Goal: Book appointment/travel/reservation

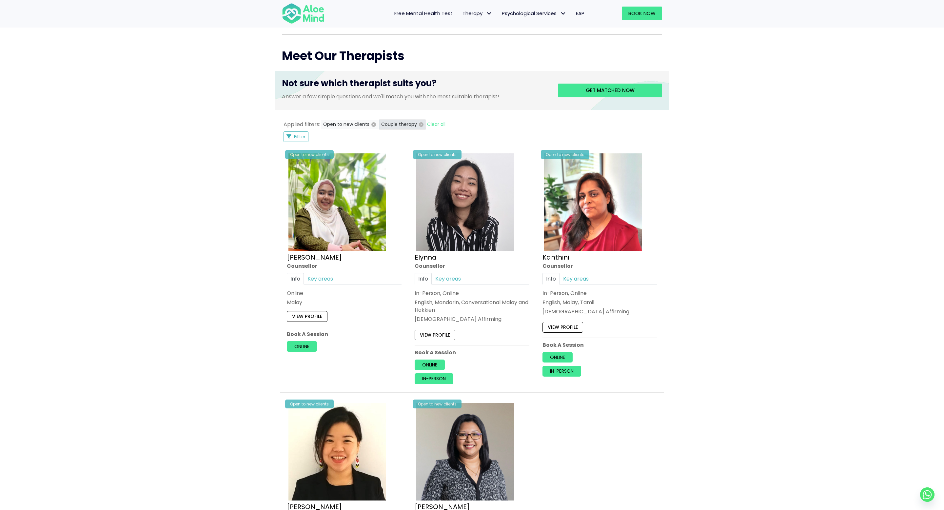
click at [419, 123] on icon "button" at bounding box center [421, 124] width 5 height 5
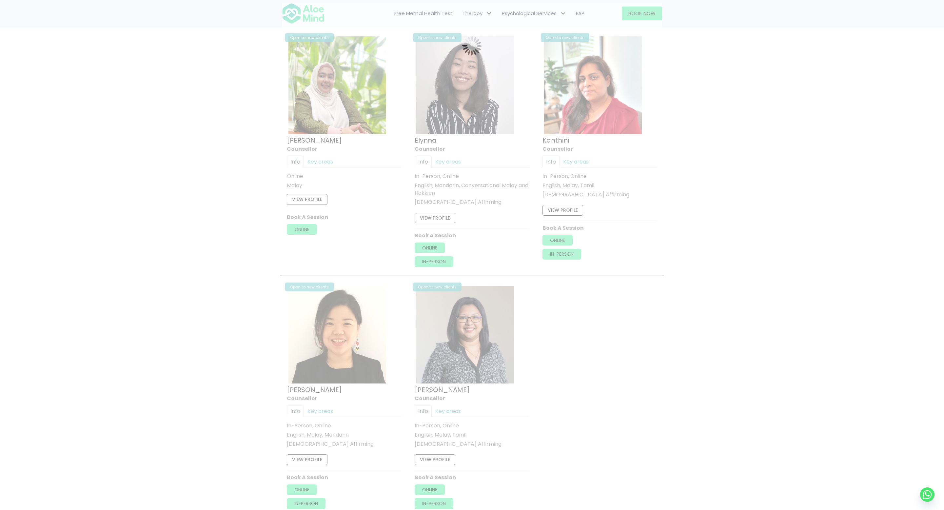
scroll to position [351, 0]
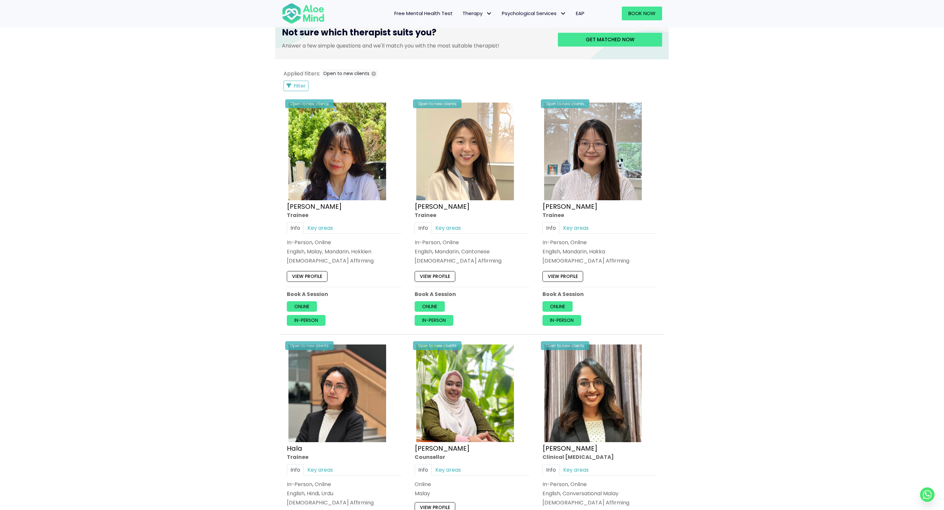
scroll to position [434, 0]
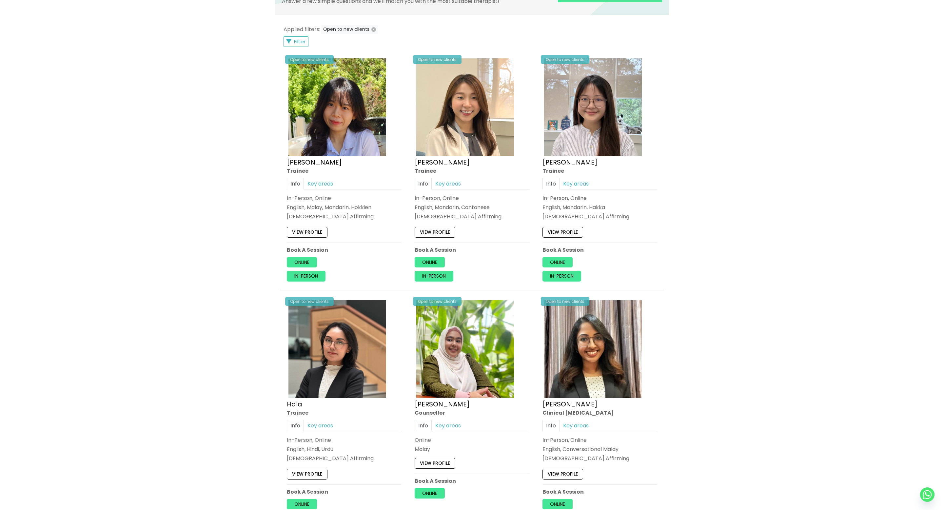
scroll to position [0, 0]
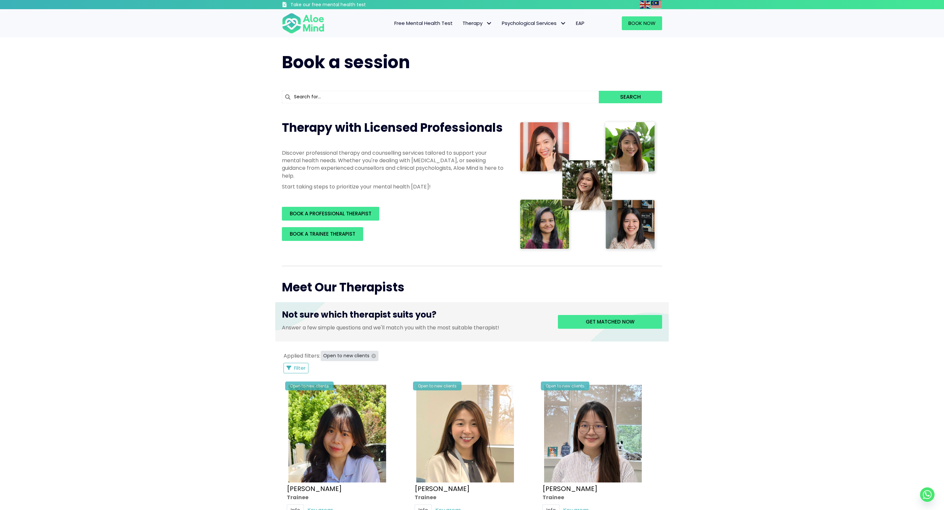
click at [372, 356] on icon "button" at bounding box center [374, 356] width 5 height 5
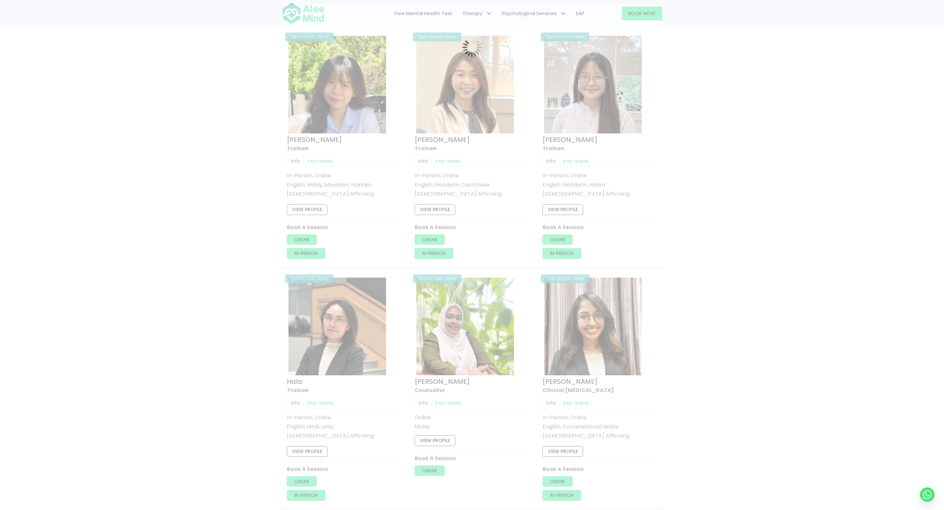
scroll to position [352, 0]
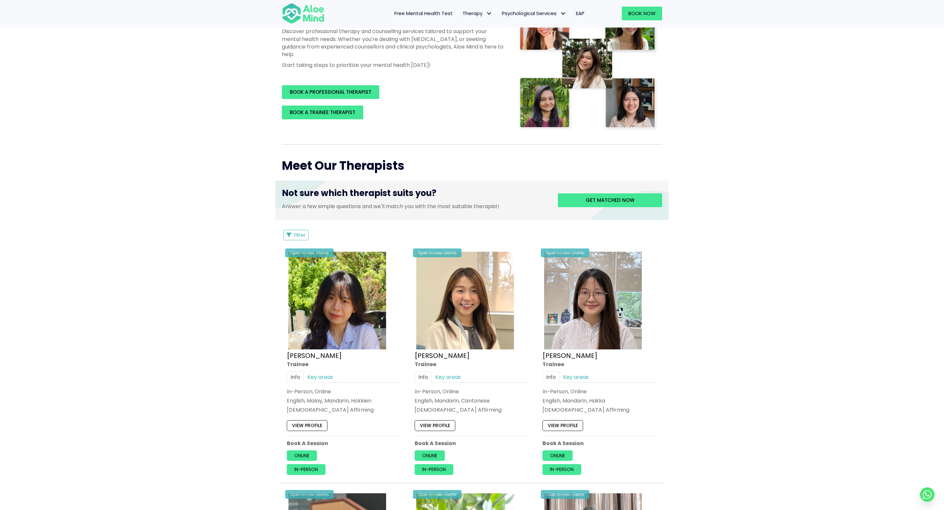
scroll to position [83, 0]
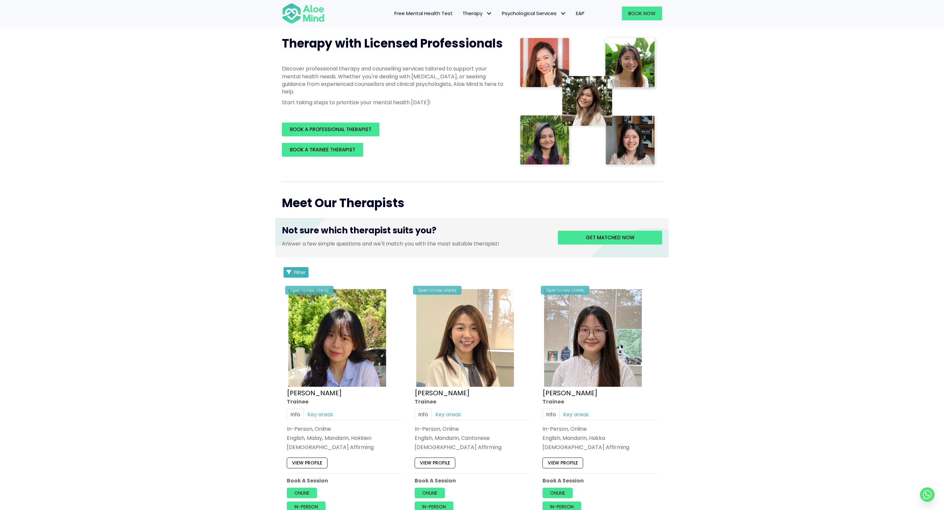
click at [301, 273] on span "Filter" at bounding box center [299, 272] width 11 height 7
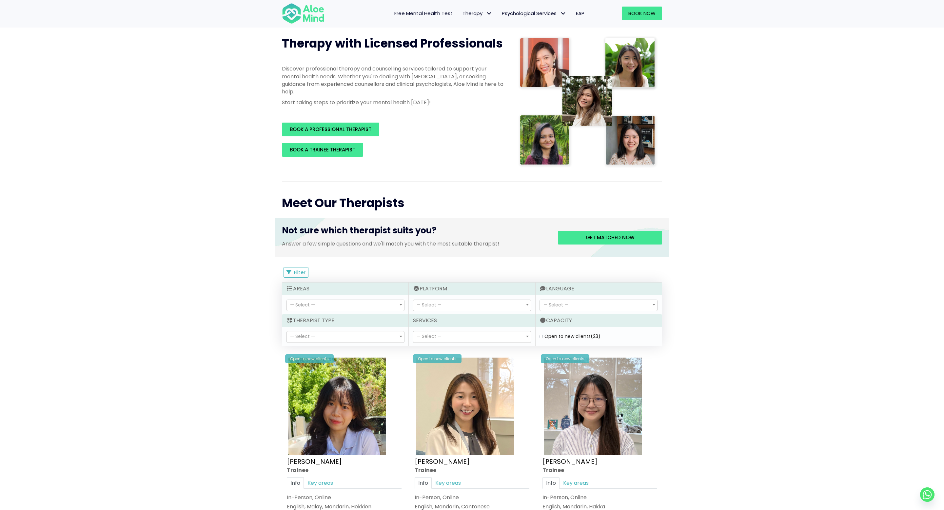
click at [521, 335] on span "— Select —" at bounding box center [472, 337] width 117 height 11
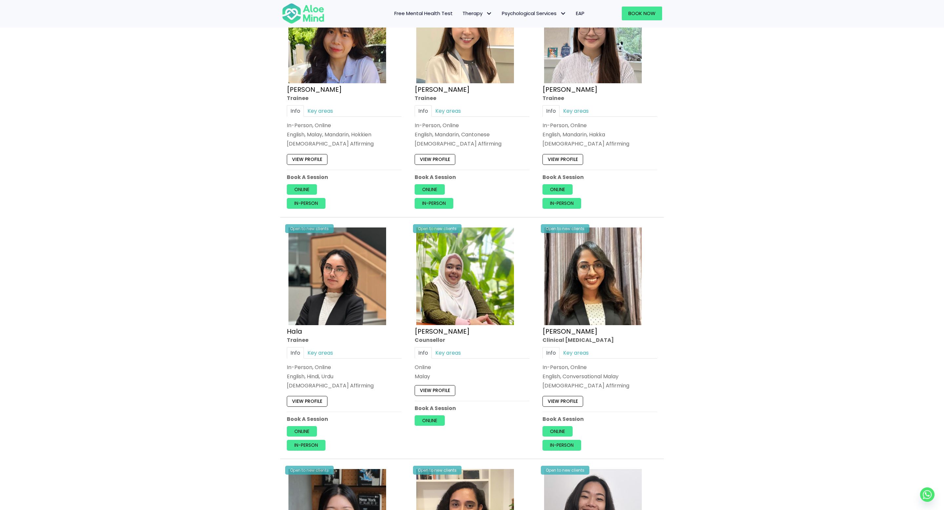
scroll to position [166, 0]
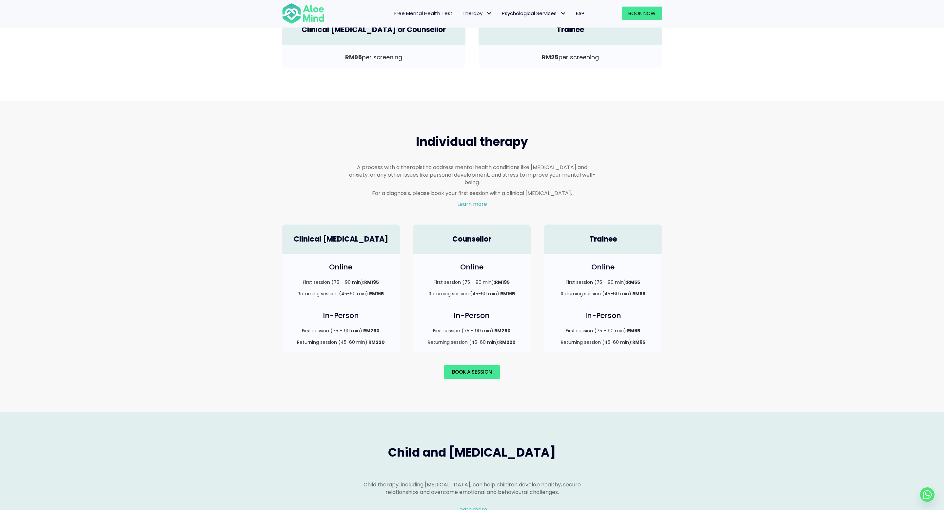
scroll to position [363, 0]
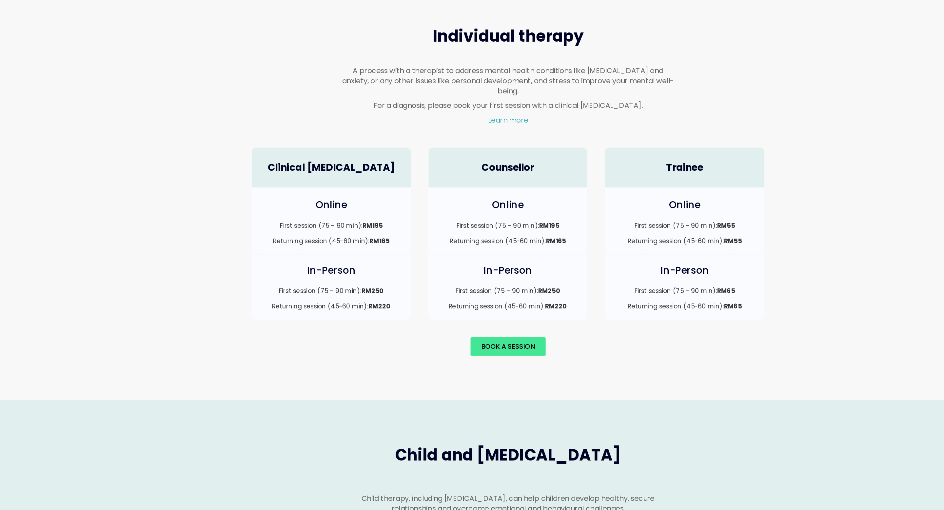
drag, startPoint x: 589, startPoint y: 133, endPoint x: 603, endPoint y: 43, distance: 91.1
click at [603, 43] on div "Individual therapy A process with a therapist to address mental health conditio…" at bounding box center [472, 182] width 944 height 311
click at [388, 66] on h2 "Individual therapy" at bounding box center [472, 68] width 247 height 16
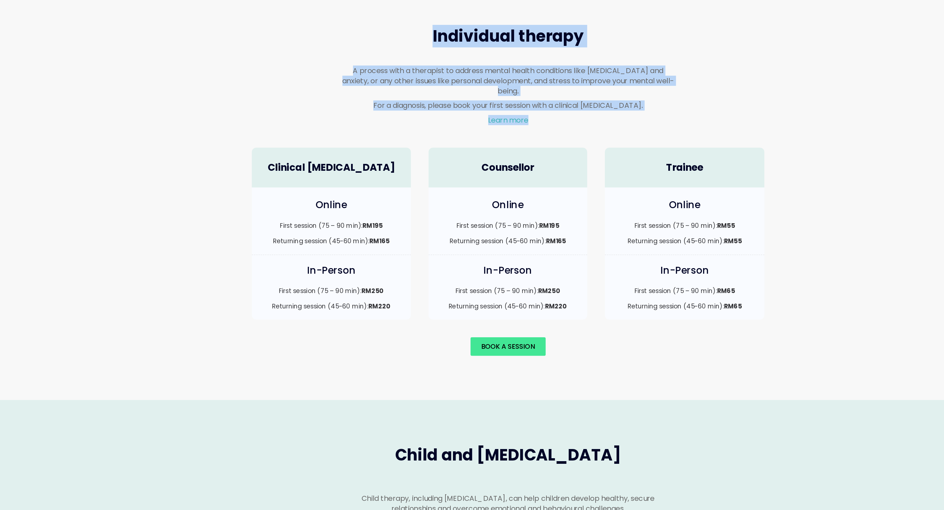
drag, startPoint x: 388, startPoint y: 66, endPoint x: 623, endPoint y: 134, distance: 245.4
click at [623, 134] on div "Individual therapy A process with a therapist to address mental health conditio…" at bounding box center [472, 98] width 394 height 91
drag, startPoint x: 494, startPoint y: 131, endPoint x: 393, endPoint y: 66, distance: 120.7
click at [393, 66] on div "Individual therapy A process with a therapist to address mental health conditio…" at bounding box center [472, 98] width 260 height 91
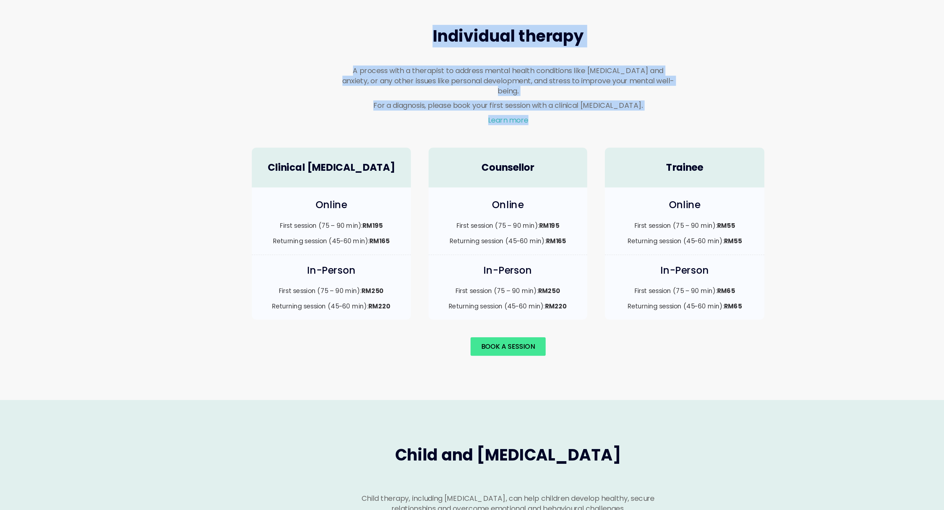
click at [393, 66] on h2 "Individual therapy" at bounding box center [472, 68] width 247 height 16
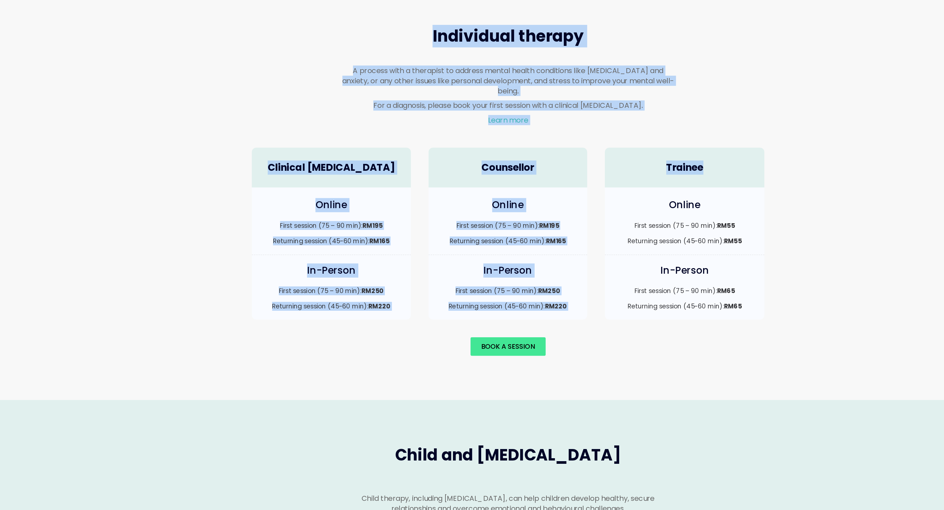
drag, startPoint x: 393, startPoint y: 66, endPoint x: 570, endPoint y: 140, distance: 192.4
click at [570, 140] on div "Individual therapy A process with a therapist to address mental health conditio…" at bounding box center [472, 182] width 394 height 258
click at [543, 126] on p "Learn more" at bounding box center [472, 130] width 247 height 8
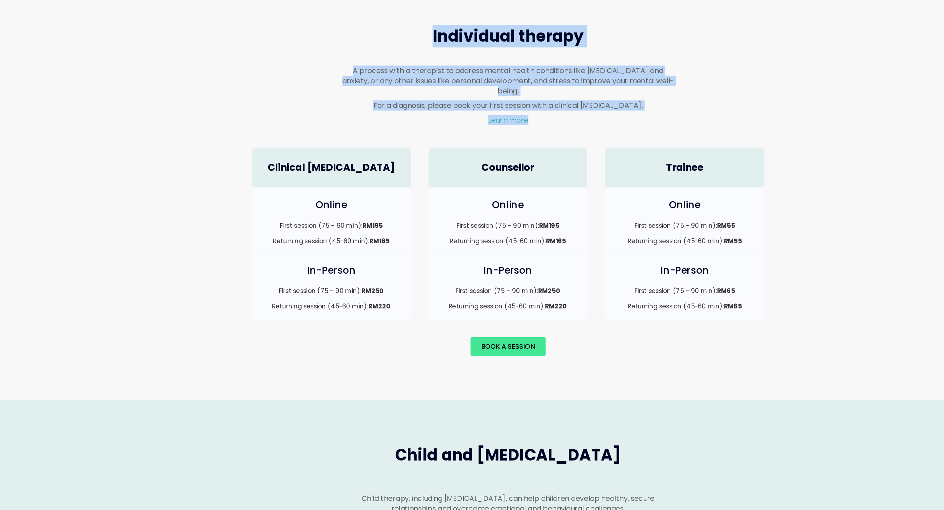
drag, startPoint x: 498, startPoint y: 131, endPoint x: 413, endPoint y: 64, distance: 109.2
click at [413, 64] on div "Individual therapy A process with a therapist to address mental health conditio…" at bounding box center [472, 98] width 260 height 91
click at [413, 64] on h2 "Individual therapy" at bounding box center [472, 68] width 247 height 16
drag, startPoint x: 398, startPoint y: 71, endPoint x: 552, endPoint y: 135, distance: 166.7
click at [552, 135] on div "Individual therapy A process with a therapist to address mental health conditio…" at bounding box center [472, 98] width 260 height 91
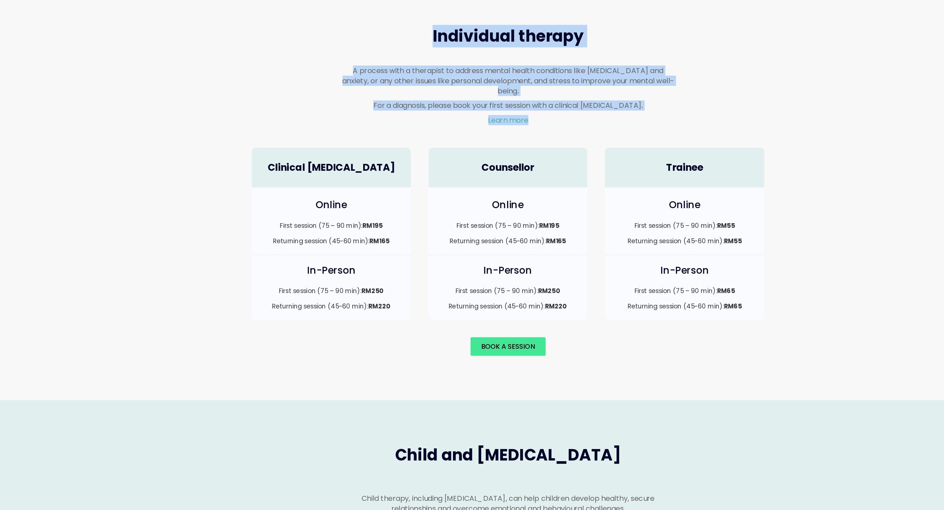
click at [552, 135] on div "A process with a therapist to address mental health conditions like depression …" at bounding box center [472, 113] width 260 height 61
drag, startPoint x: 552, startPoint y: 135, endPoint x: 367, endPoint y: 55, distance: 201.9
click at [367, 55] on div "Individual therapy A process with a therapist to address mental health conditio…" at bounding box center [472, 98] width 260 height 91
click at [367, 55] on div "Individual therapy" at bounding box center [472, 68] width 260 height 30
drag, startPoint x: 357, startPoint y: 74, endPoint x: 516, endPoint y: 109, distance: 163.2
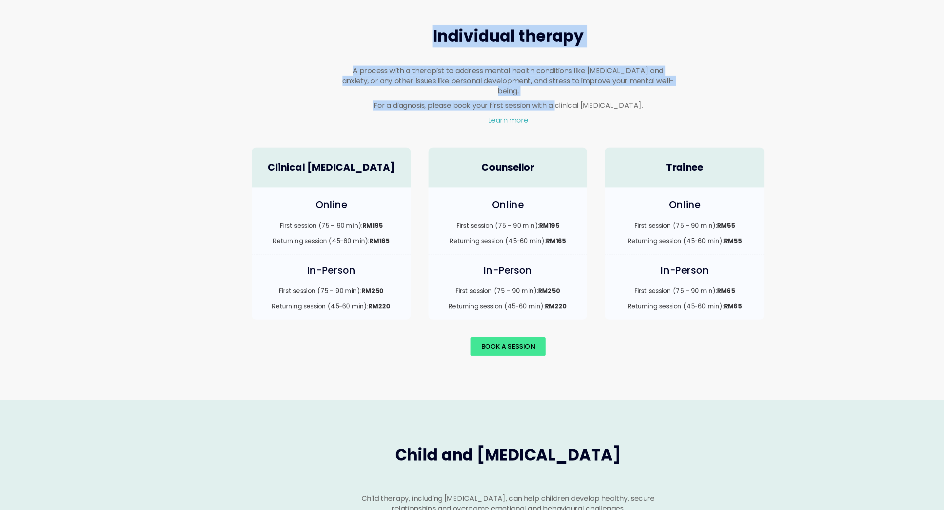
click at [516, 109] on div "Individual therapy A process with a therapist to address mental health conditio…" at bounding box center [472, 98] width 260 height 91
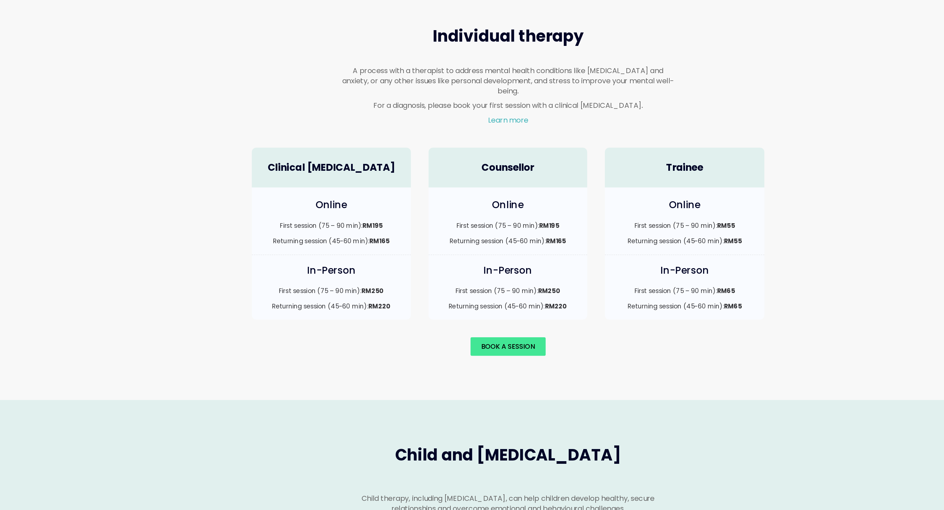
click at [512, 126] on p "Learn more" at bounding box center [472, 130] width 247 height 8
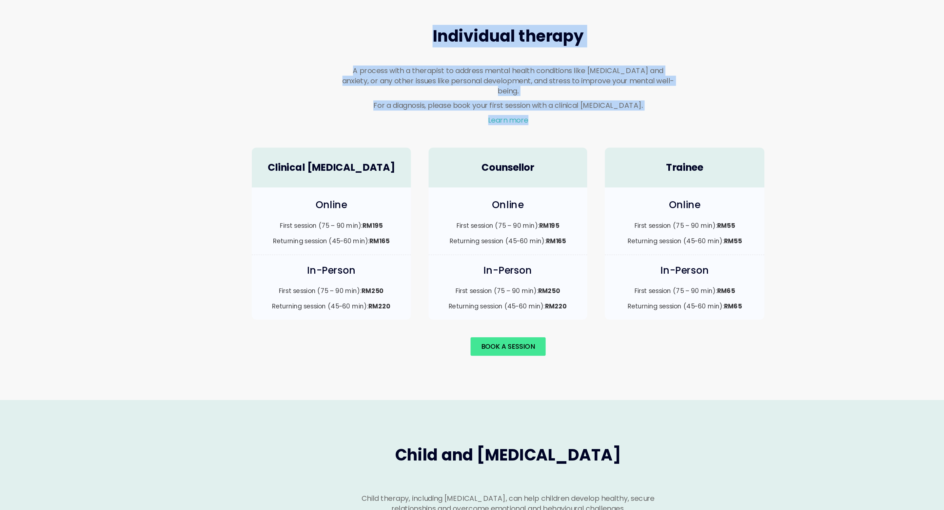
drag, startPoint x: 504, startPoint y: 128, endPoint x: 412, endPoint y: 66, distance: 110.1
click at [412, 66] on div "Individual therapy A process with a therapist to address mental health conditio…" at bounding box center [472, 98] width 260 height 91
click at [412, 66] on h2 "Individual therapy" at bounding box center [472, 68] width 247 height 16
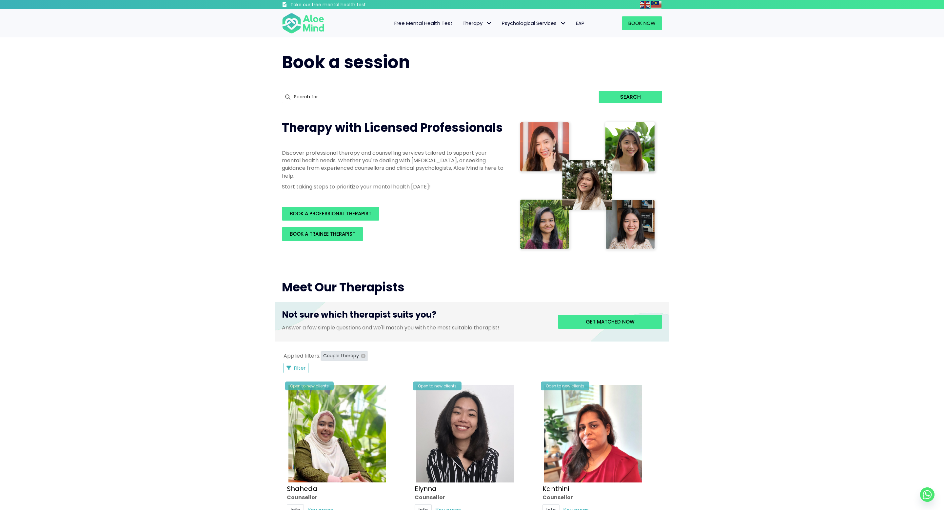
click at [363, 357] on icon "button" at bounding box center [363, 356] width 5 height 5
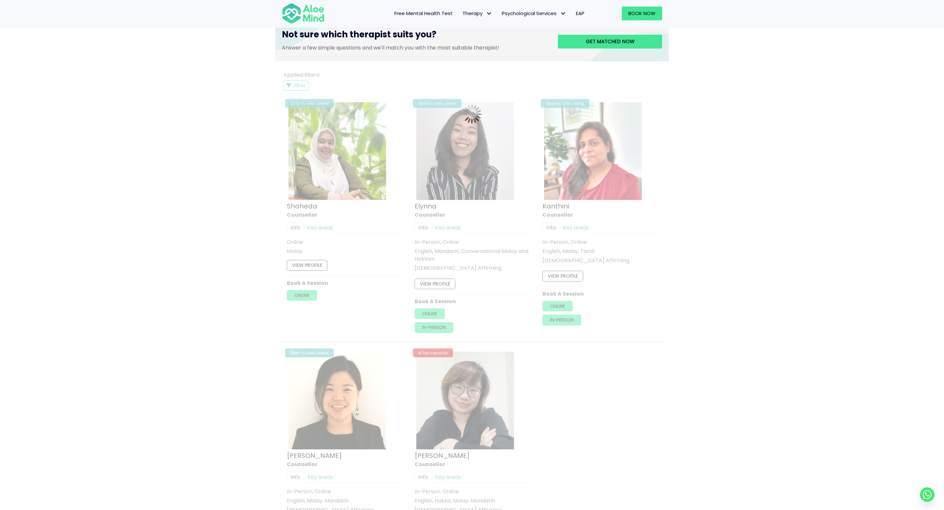
scroll to position [252, 0]
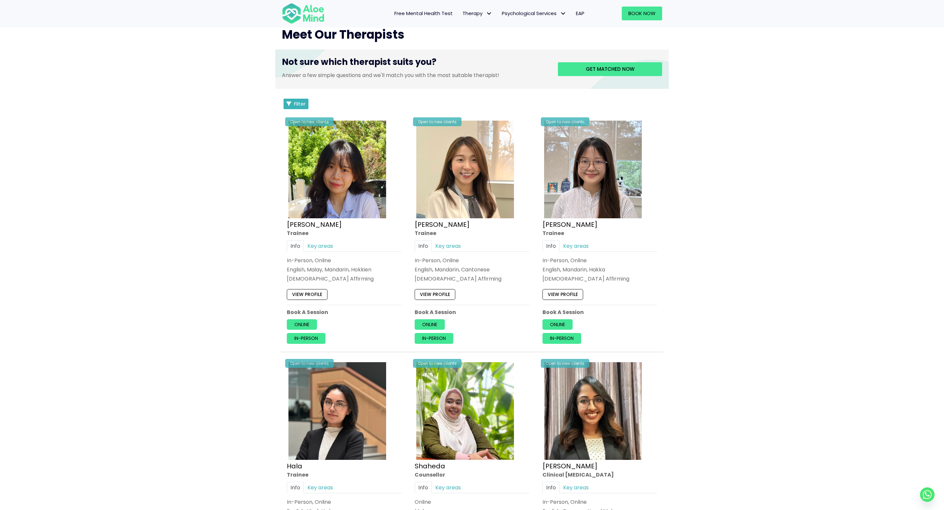
click at [296, 106] on span "Filter" at bounding box center [299, 103] width 11 height 7
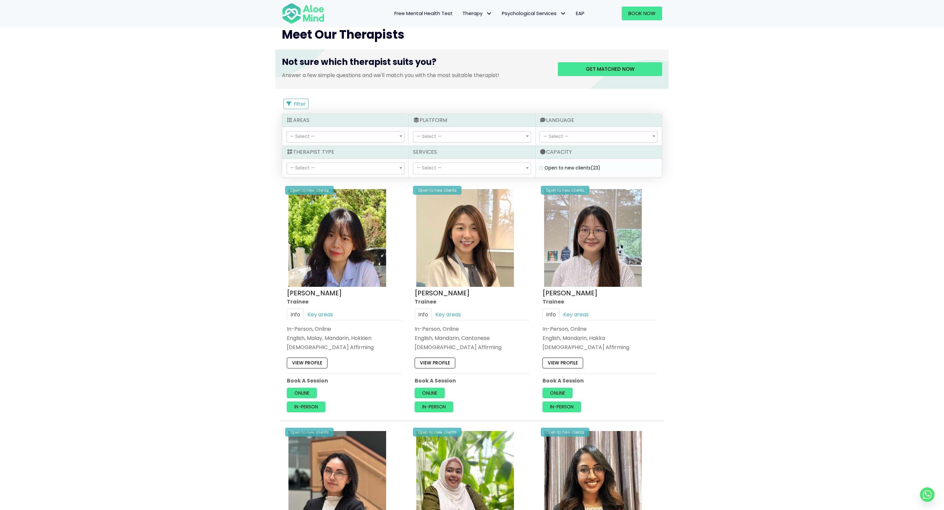
click at [545, 168] on label "Open to new clients (23)" at bounding box center [573, 168] width 56 height 7
click at [542, 168] on clients "Open to new clients (23)" at bounding box center [541, 168] width 3 height 4
checkbox clients "true"
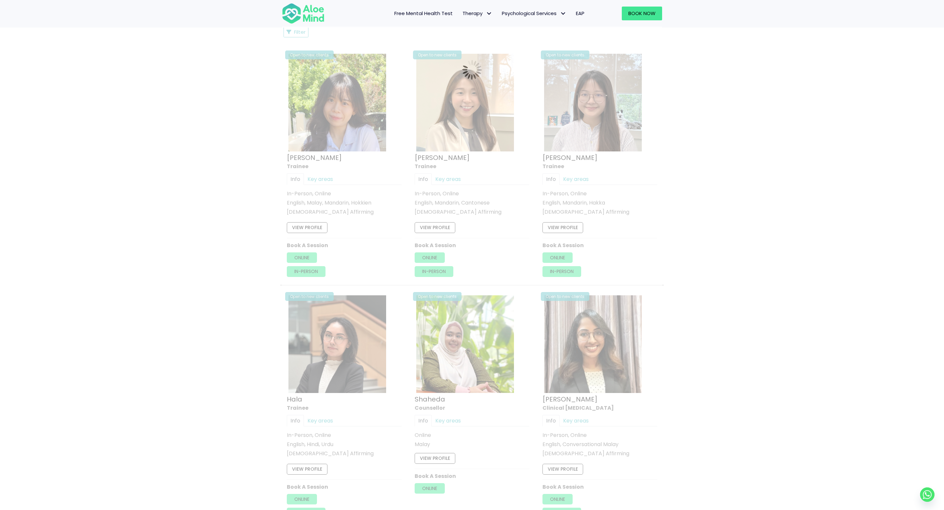
scroll to position [351, 0]
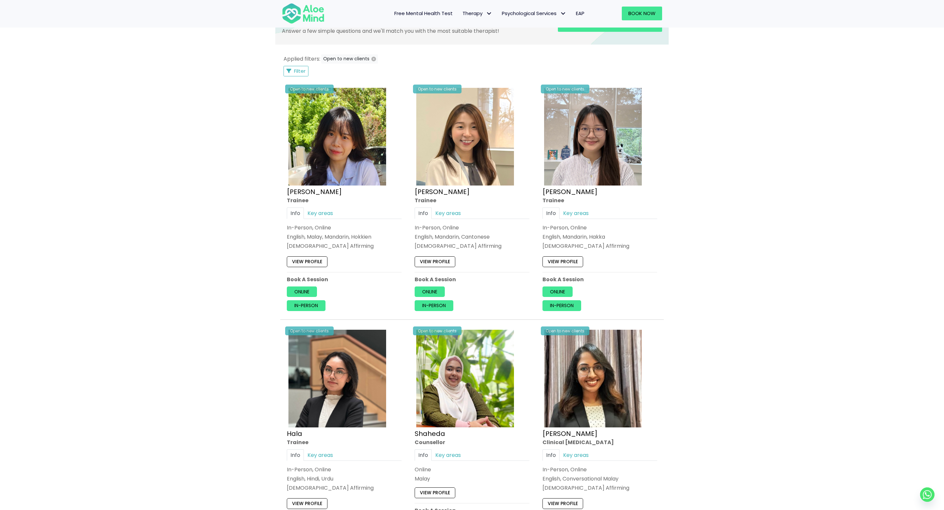
scroll to position [279, 0]
